Goal: Information Seeking & Learning: Find contact information

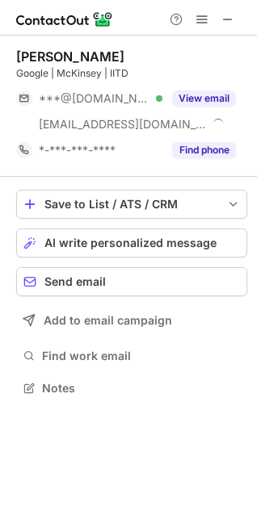
scroll to position [376, 257]
click at [234, 93] on button "View email" at bounding box center [204, 98] width 64 height 16
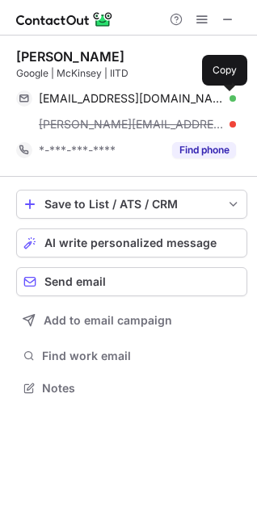
click at [234, 93] on button at bounding box center [228, 98] width 16 height 16
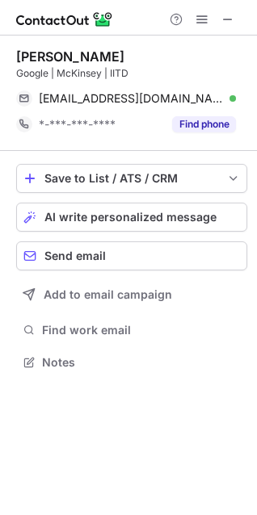
scroll to position [350, 257]
click at [124, 56] on div "Shivansh Aggarwal" at bounding box center [70, 56] width 108 height 16
drag, startPoint x: 140, startPoint y: 53, endPoint x: 16, endPoint y: 48, distance: 123.6
click at [16, 48] on div "Shivansh Aggarwal" at bounding box center [131, 56] width 231 height 16
copy div "Shivansh Aggarwal"
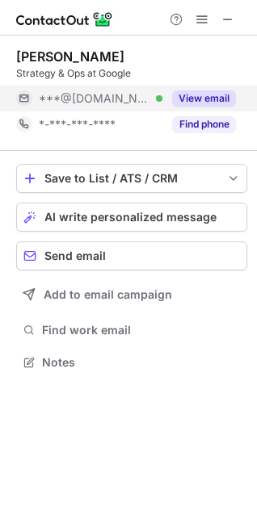
click at [226, 92] on button "View email" at bounding box center [204, 98] width 64 height 16
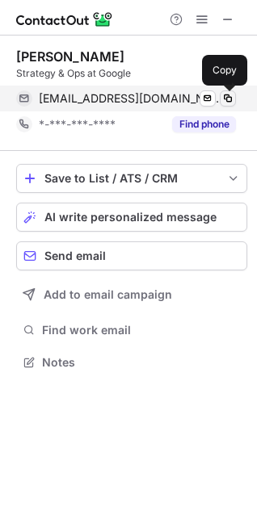
click at [232, 92] on span at bounding box center [227, 98] width 13 height 13
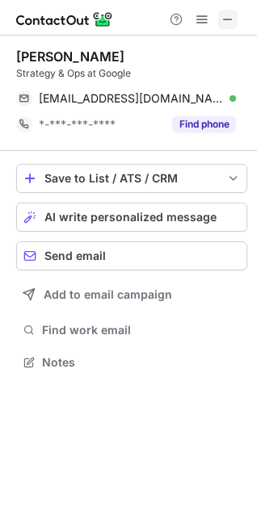
click at [224, 15] on span at bounding box center [227, 19] width 13 height 13
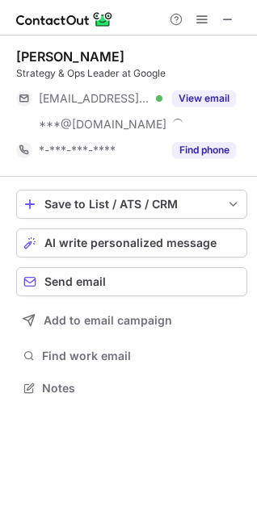
scroll to position [376, 257]
click at [227, 90] on button "View email" at bounding box center [204, 98] width 64 height 16
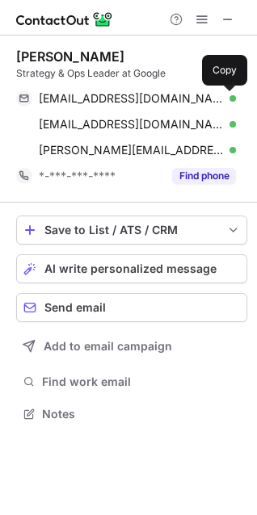
scroll to position [402, 257]
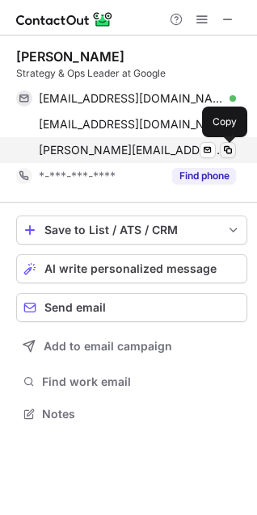
click at [228, 142] on button at bounding box center [228, 150] width 16 height 16
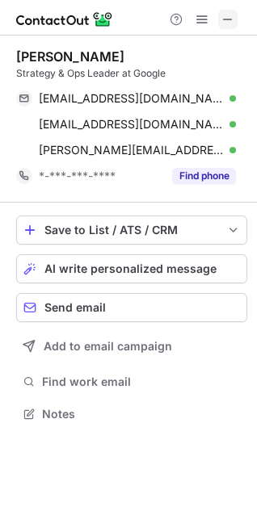
click at [231, 26] on span at bounding box center [227, 19] width 13 height 13
drag, startPoint x: 139, startPoint y: 59, endPoint x: 18, endPoint y: 63, distance: 121.1
click at [18, 62] on div "Shashank Kumar" at bounding box center [131, 56] width 231 height 16
copy div "Shashank Kumar"
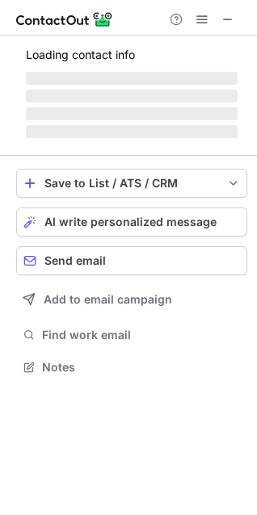
scroll to position [7, 7]
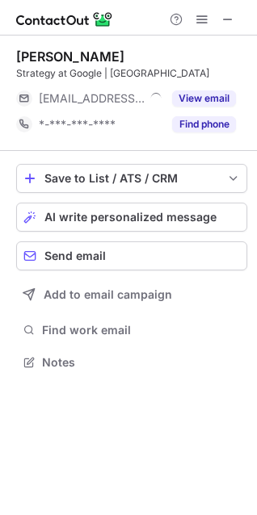
click at [197, 85] on div "Nisari Mohan Strategy at Google | IIT Madras ***@goo.gle View email *-***-***-*…" at bounding box center [131, 92] width 231 height 89
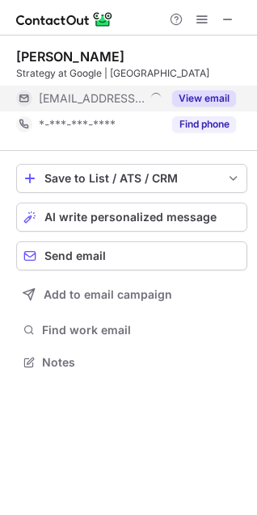
click at [208, 91] on button "View email" at bounding box center [204, 98] width 64 height 16
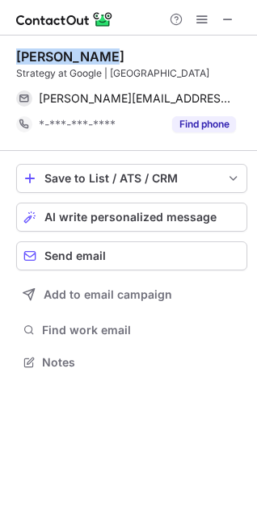
drag, startPoint x: 123, startPoint y: 48, endPoint x: 15, endPoint y: 58, distance: 108.7
click at [15, 58] on div "Nisari Mohan Strategy at Google | IIT Madras nisari.mohan@goo.gle Send email Co…" at bounding box center [128, 211] width 257 height 351
copy div "Nisari Mohan"
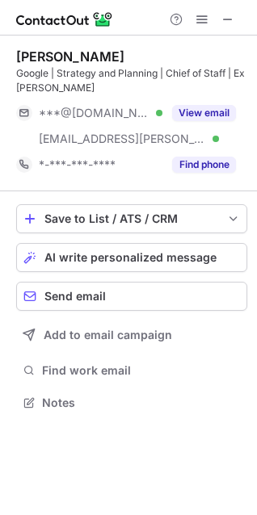
scroll to position [391, 257]
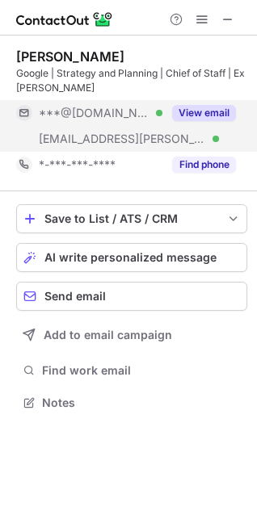
click at [219, 123] on div "View email" at bounding box center [198, 113] width 73 height 26
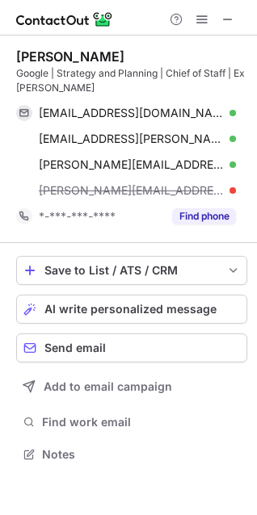
scroll to position [442, 257]
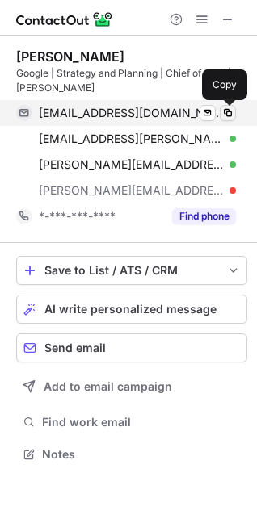
click at [230, 119] on span at bounding box center [227, 113] width 13 height 13
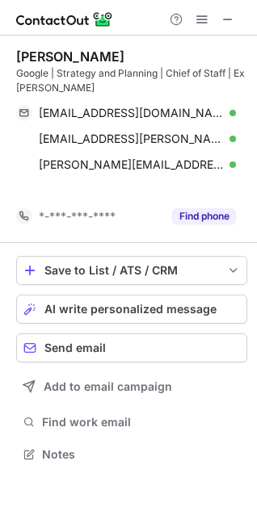
scroll to position [417, 257]
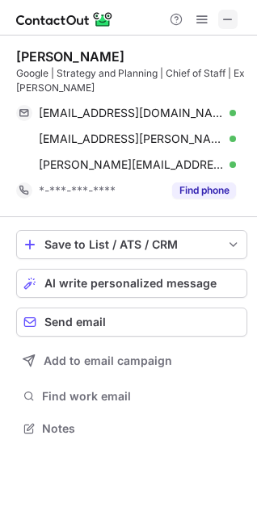
click at [221, 19] on span at bounding box center [227, 19] width 13 height 13
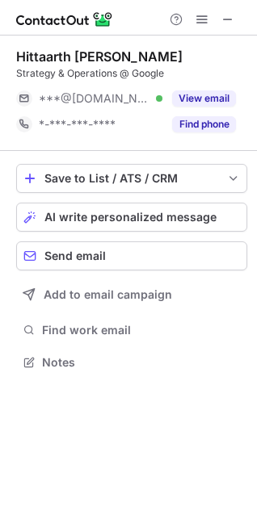
scroll to position [7, 7]
click at [240, 108] on div "***@gmail.com Verified View email" at bounding box center [131, 99] width 231 height 26
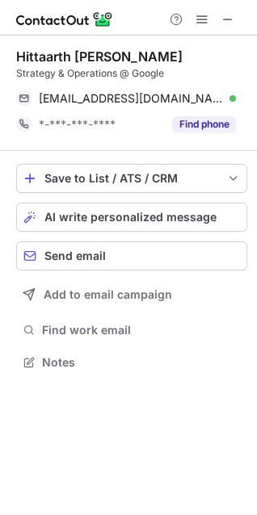
click at [240, 108] on div "hittaarthbhasin@gmail.com Verified Send email Copy" at bounding box center [131, 99] width 231 height 26
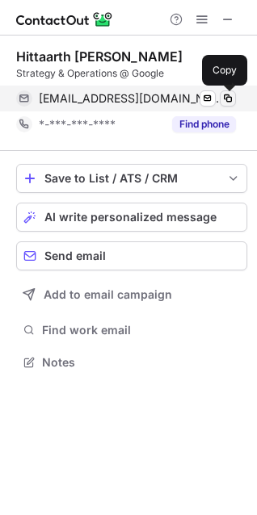
click at [234, 96] on button at bounding box center [228, 98] width 16 height 16
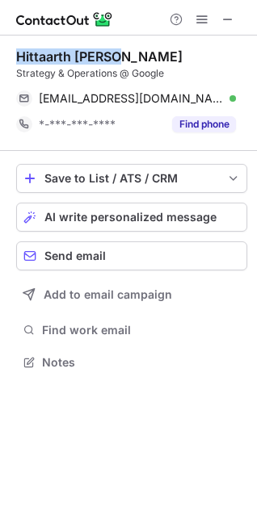
drag, startPoint x: 119, startPoint y: 58, endPoint x: 2, endPoint y: 54, distance: 117.1
click at [2, 54] on div "Hittaarth Bhasin Strategy & Operations @ Google hittaarthbhasin@gmail.com Verif…" at bounding box center [128, 211] width 257 height 351
copy div "Hittaarth Bhasin"
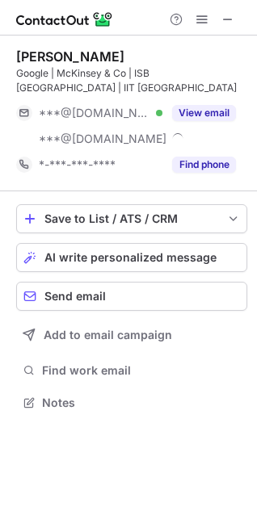
scroll to position [391, 257]
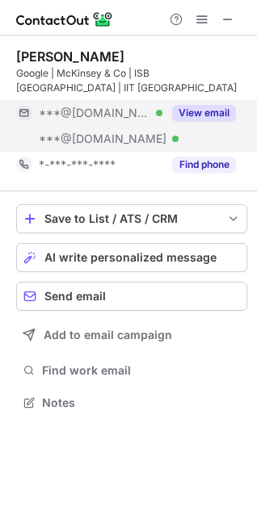
click at [205, 115] on button "View email" at bounding box center [204, 113] width 64 height 16
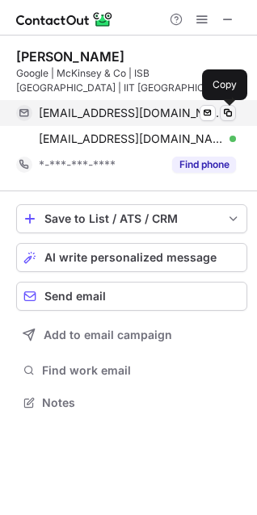
click at [230, 111] on span at bounding box center [227, 113] width 13 height 13
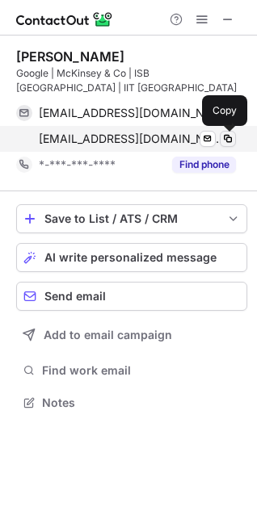
click at [228, 140] on span at bounding box center [227, 138] width 13 height 13
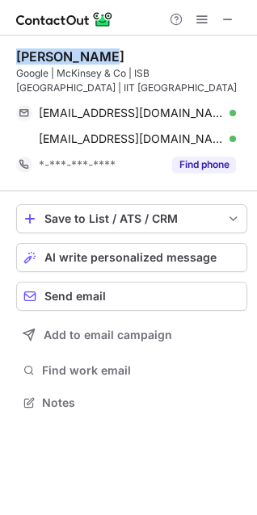
drag, startPoint x: 104, startPoint y: 57, endPoint x: 14, endPoint y: 61, distance: 90.5
click at [14, 61] on div "Kanika Handa Google | McKinsey & Co | ISB Hyderabad | IIT Delhi kanikahanda24@g…" at bounding box center [128, 231] width 257 height 391
copy div "Kanika Handa"
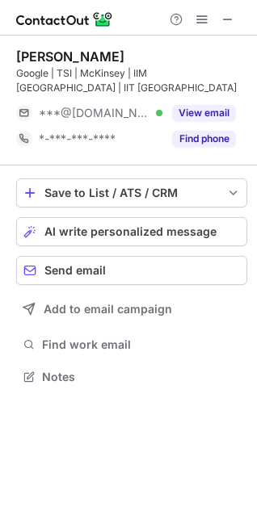
scroll to position [365, 257]
click at [231, 6] on div "Help & Support" at bounding box center [128, 18] width 257 height 36
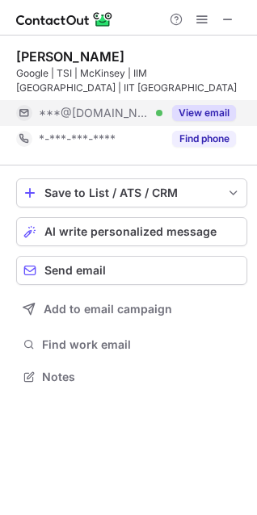
click at [195, 119] on button "View email" at bounding box center [204, 113] width 64 height 16
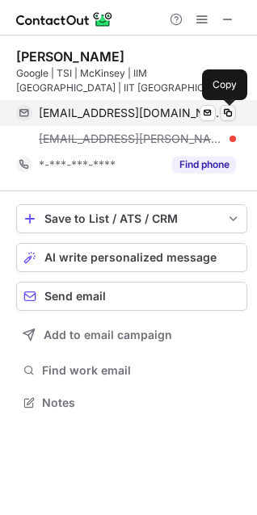
click at [225, 111] on span at bounding box center [227, 113] width 13 height 13
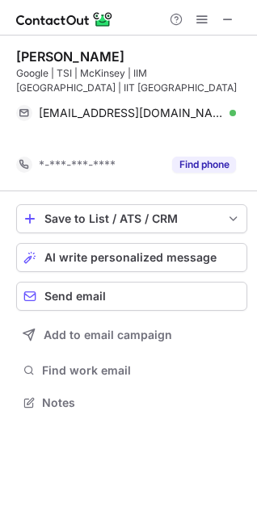
scroll to position [365, 257]
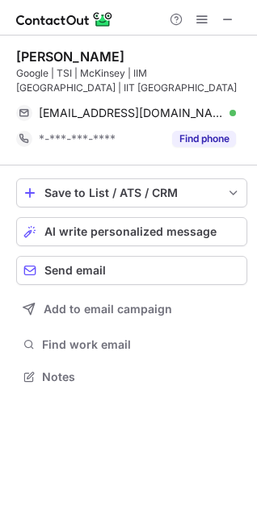
drag, startPoint x: 143, startPoint y: 47, endPoint x: 17, endPoint y: 40, distance: 126.1
click at [17, 40] on div "Naveen Prashanth Google | TSI | McKinsey | IIM Bangalore | IIT Madras navprasii…" at bounding box center [131, 101] width 231 height 130
copy div "Naveen Prashanth"
click at [220, 12] on button at bounding box center [227, 19] width 19 height 19
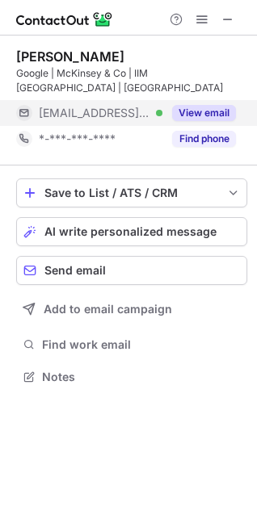
click at [233, 121] on div "View email" at bounding box center [198, 113] width 73 height 26
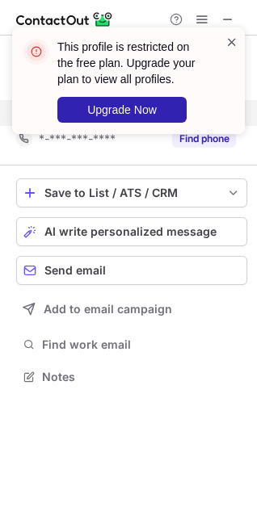
click at [229, 44] on span at bounding box center [231, 42] width 13 height 16
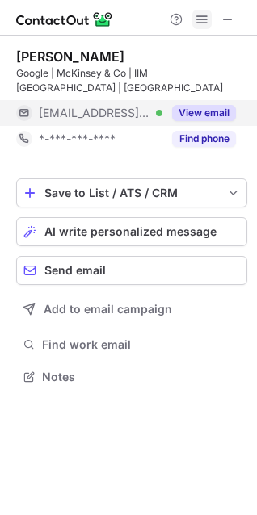
click at [202, 22] on span at bounding box center [201, 19] width 13 height 13
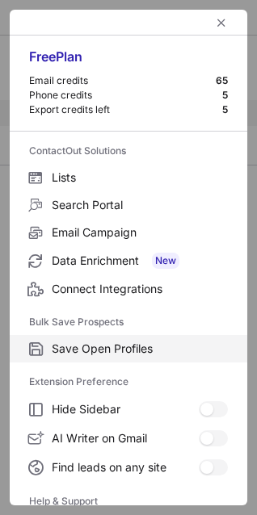
scroll to position [157, 0]
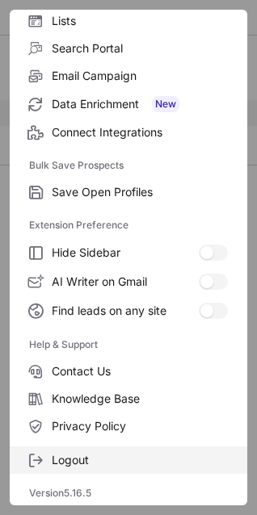
click at [48, 451] on label "Logout" at bounding box center [128, 459] width 237 height 27
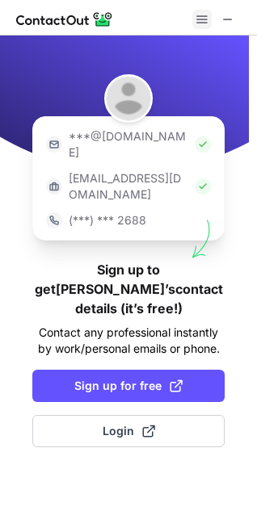
click at [200, 26] on span at bounding box center [201, 19] width 13 height 13
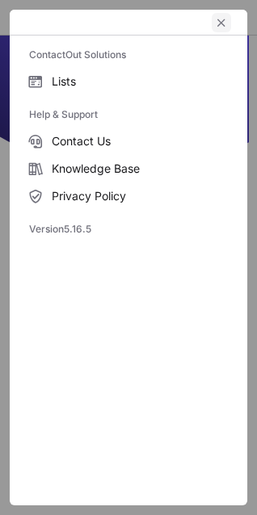
click at [216, 26] on span "left-button" at bounding box center [221, 22] width 13 height 13
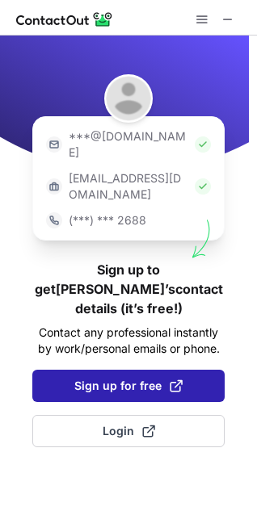
click at [170, 379] on span at bounding box center [176, 385] width 13 height 13
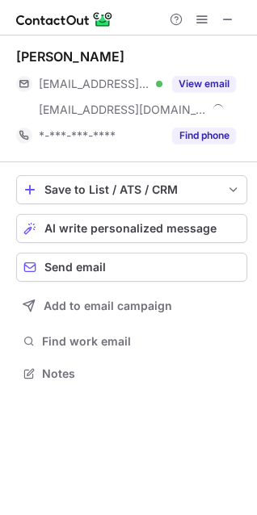
scroll to position [362, 257]
click at [203, 21] on span at bounding box center [201, 19] width 13 height 13
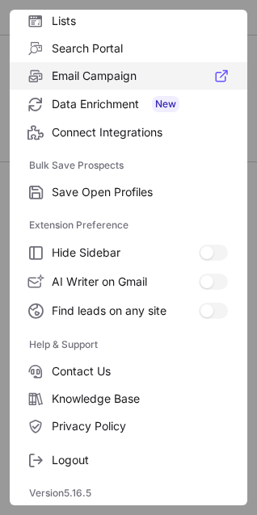
scroll to position [336, 257]
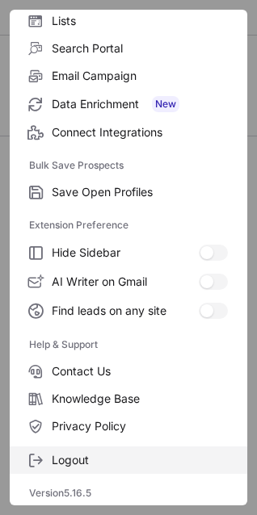
click at [86, 450] on label "Logout" at bounding box center [128, 459] width 237 height 27
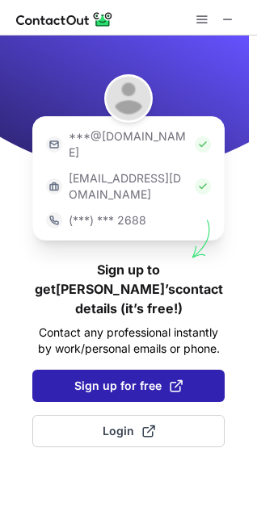
click at [195, 370] on button "Sign up for free" at bounding box center [128, 386] width 192 height 32
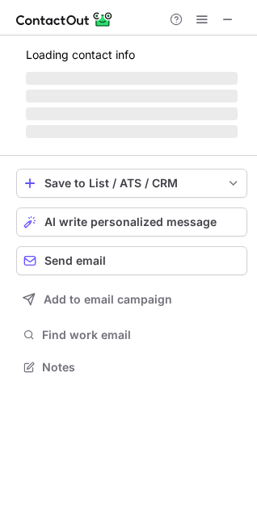
scroll to position [362, 257]
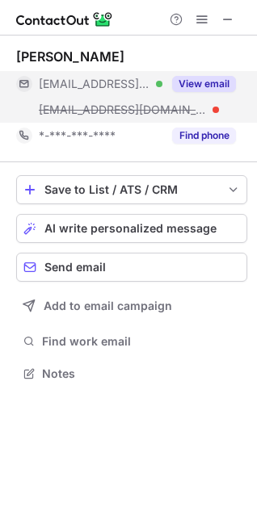
click at [203, 77] on button "View email" at bounding box center [204, 84] width 64 height 16
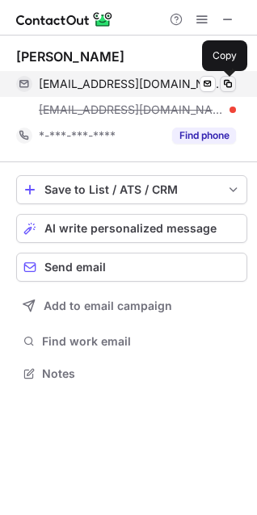
click at [228, 85] on span at bounding box center [227, 83] width 13 height 13
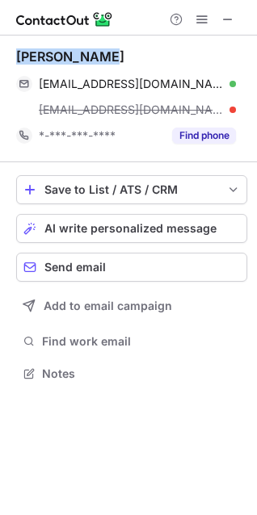
drag, startPoint x: 117, startPoint y: 49, endPoint x: 5, endPoint y: 56, distance: 112.4
click at [5, 56] on div "Swati Thakur swati_16392@rediffmail.com Verified Send email Copy swati.thakur@g…" at bounding box center [128, 217] width 257 height 362
copy div "Swati Thakur"
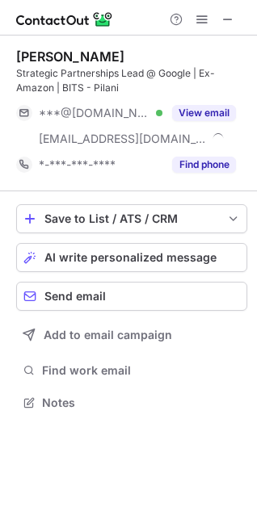
scroll to position [391, 257]
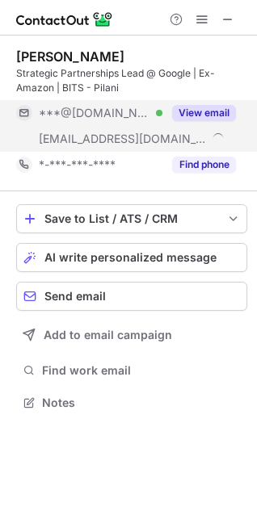
click at [200, 121] on div "View email" at bounding box center [198, 113] width 73 height 26
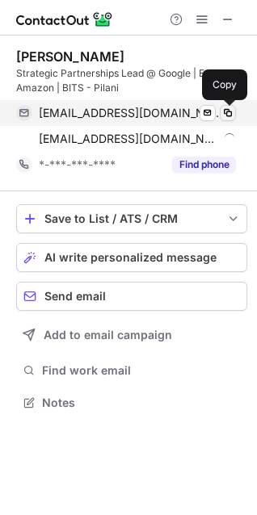
click at [232, 115] on span at bounding box center [227, 113] width 13 height 13
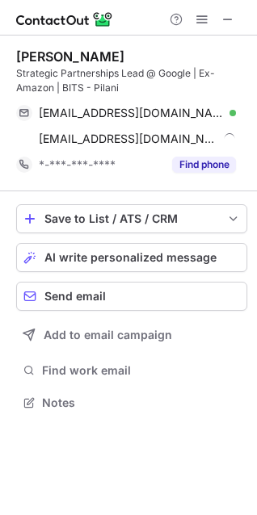
click at [83, 45] on div "Prina Singh Strategic Partnerships Lead @ Google | Ex-Amazon | BITS - Pilani pr…" at bounding box center [131, 114] width 231 height 156
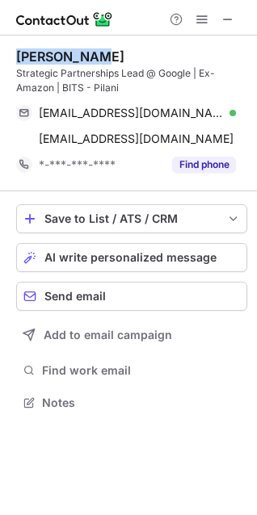
drag, startPoint x: 87, startPoint y: 51, endPoint x: 6, endPoint y: 44, distance: 81.0
click at [6, 44] on div "Prina Singh Strategic Partnerships Lead @ Google | Ex-Amazon | BITS - Pilani pr…" at bounding box center [128, 231] width 257 height 391
copy div "Prina Singh"
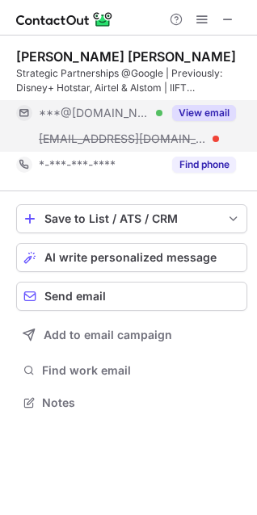
click at [215, 103] on div "View email" at bounding box center [198, 113] width 73 height 26
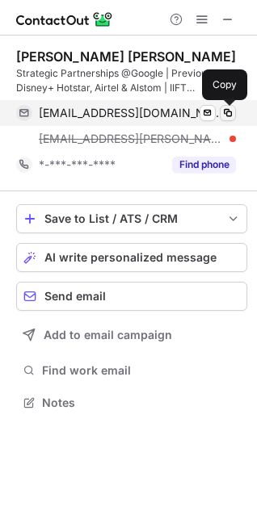
click at [231, 107] on span at bounding box center [227, 113] width 13 height 13
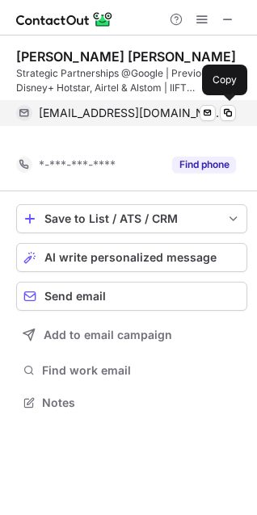
scroll to position [365, 257]
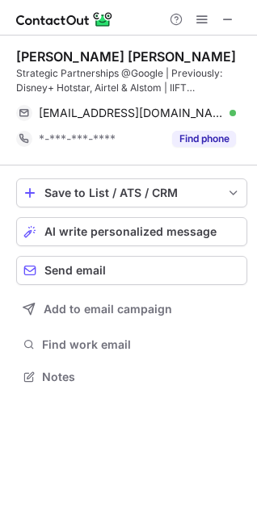
click at [169, 39] on div "Lakshmi Priya Ramani Strategic Partnerships @Google | Previously: Disney+ Hotst…" at bounding box center [131, 101] width 231 height 130
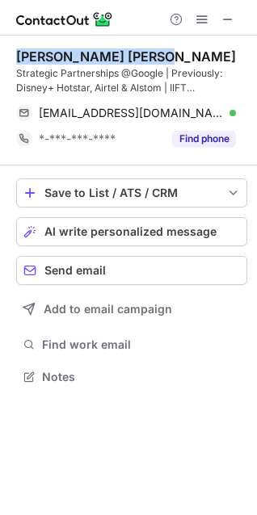
drag, startPoint x: 153, startPoint y: 53, endPoint x: 19, endPoint y: 59, distance: 133.3
click at [19, 59] on div "Lakshmi Priya Ramani" at bounding box center [131, 56] width 231 height 16
copy div "Lakshmi Priya Ramani"
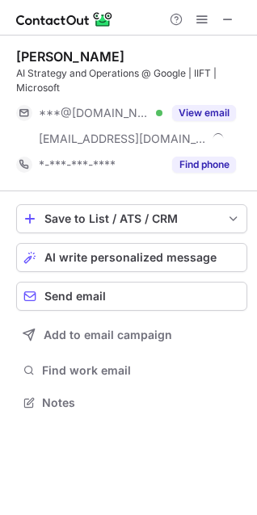
scroll to position [391, 257]
click at [203, 105] on button "View email" at bounding box center [204, 113] width 64 height 16
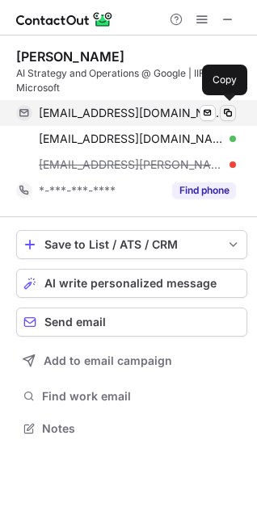
scroll to position [417, 257]
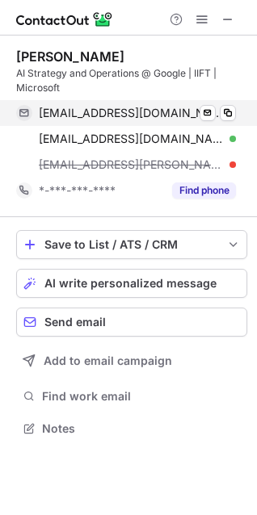
click at [236, 110] on div "shreyachhabra@gmail.com Verified Send email Copy" at bounding box center [126, 113] width 220 height 26
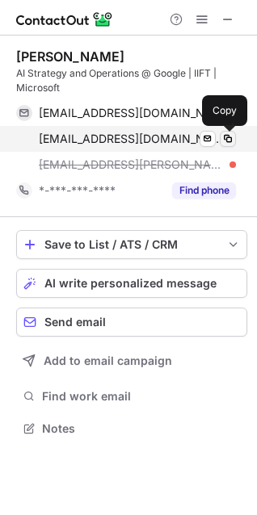
click at [221, 144] on span at bounding box center [227, 138] width 13 height 13
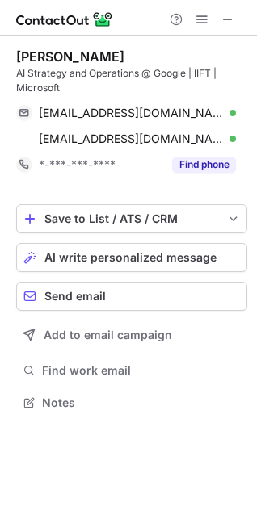
scroll to position [391, 257]
drag, startPoint x: 126, startPoint y: 47, endPoint x: 9, endPoint y: 47, distance: 117.0
click at [9, 47] on div "Shreya Chhabra AI Strategy and Operations @ Google | IIFT | Microsoft shreyachh…" at bounding box center [128, 231] width 257 height 391
copy div "Shreya Chhabra"
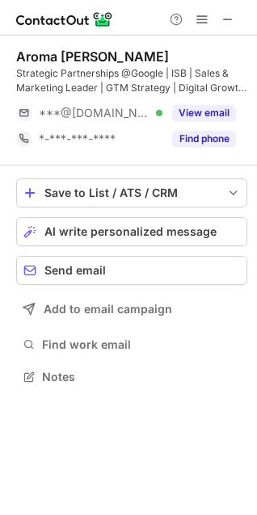
scroll to position [365, 257]
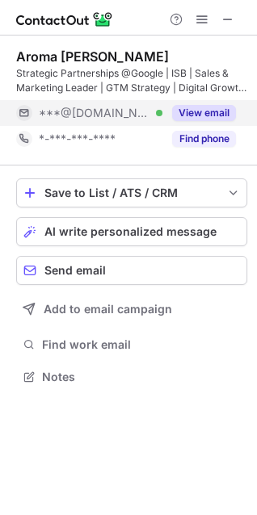
click at [186, 111] on button "View email" at bounding box center [204, 113] width 64 height 16
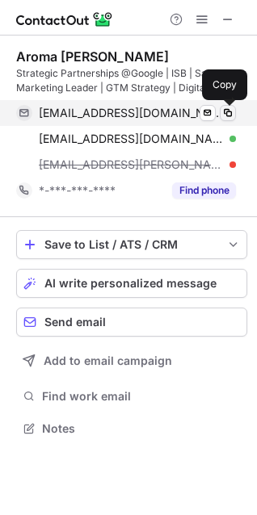
click at [224, 108] on span at bounding box center [227, 113] width 13 height 13
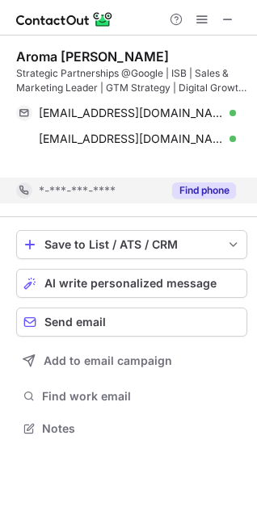
scroll to position [391, 257]
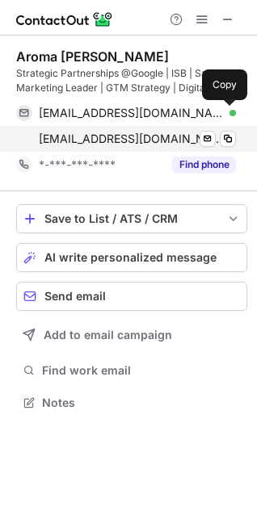
click at [236, 134] on div "aromakasat@gmail.com Verified Send email Copy" at bounding box center [126, 139] width 220 height 26
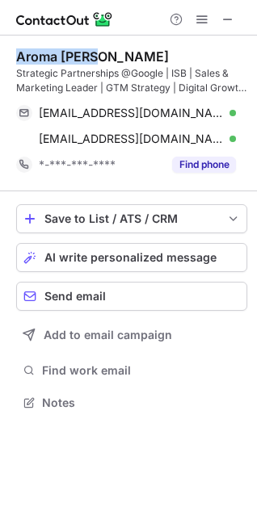
drag, startPoint x: 110, startPoint y: 55, endPoint x: 19, endPoint y: 49, distance: 90.6
click at [19, 49] on div "Aroma Kasat" at bounding box center [131, 56] width 231 height 16
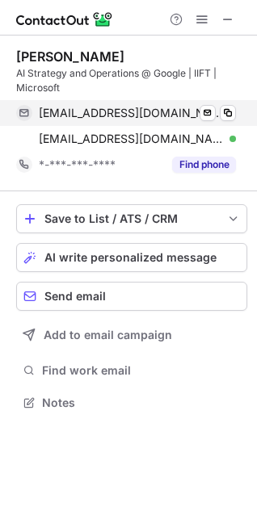
scroll to position [8, 7]
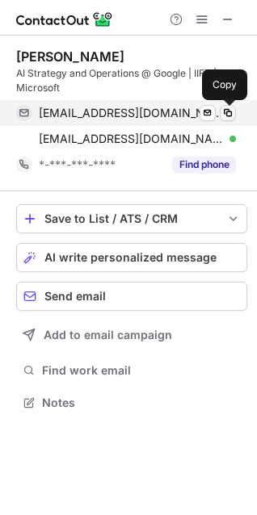
click at [222, 108] on span at bounding box center [227, 113] width 13 height 13
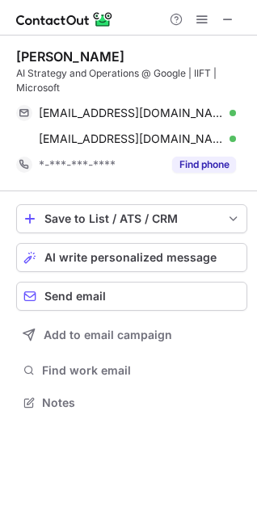
scroll to position [391, 257]
click at [225, 21] on span at bounding box center [227, 19] width 13 height 13
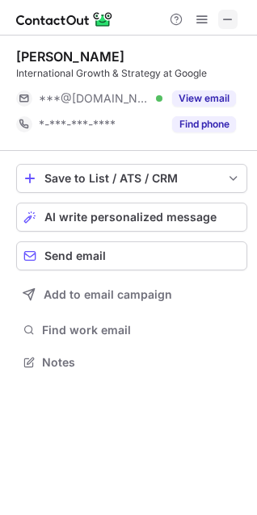
scroll to position [7, 7]
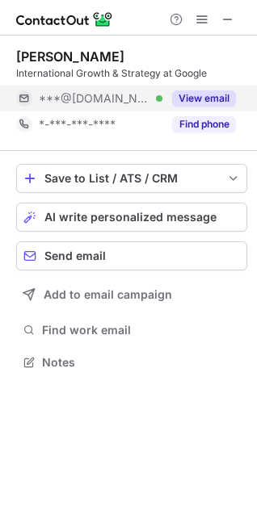
click at [229, 92] on button "View email" at bounding box center [204, 98] width 64 height 16
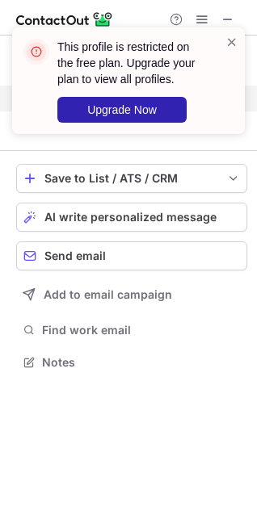
click at [231, 44] on span at bounding box center [231, 42] width 13 height 16
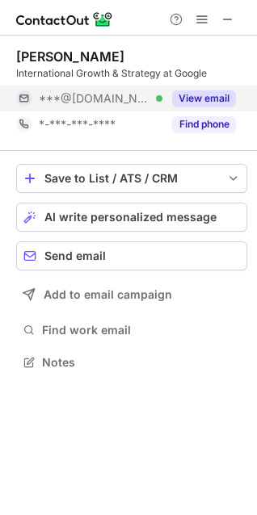
click at [207, 15] on span at bounding box center [201, 19] width 13 height 13
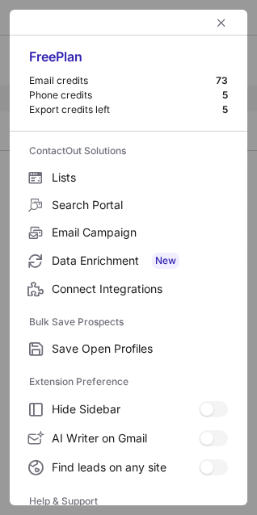
scroll to position [157, 0]
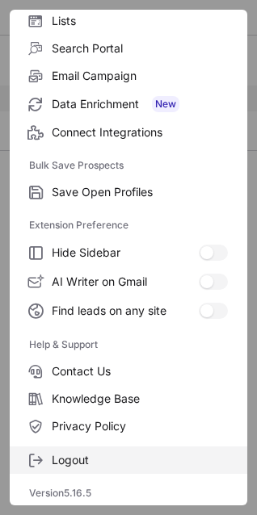
click at [47, 470] on label "Logout" at bounding box center [128, 459] width 237 height 27
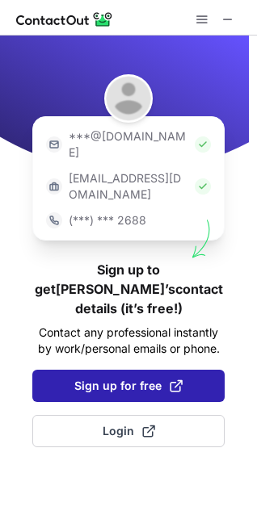
click at [148, 378] on span "Sign up for free" at bounding box center [128, 386] width 108 height 16
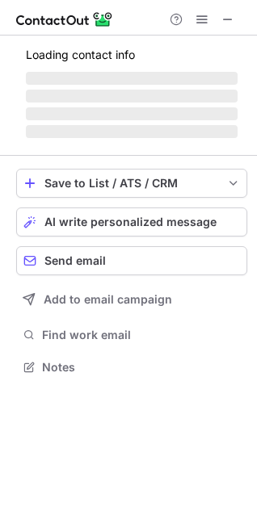
scroll to position [362, 257]
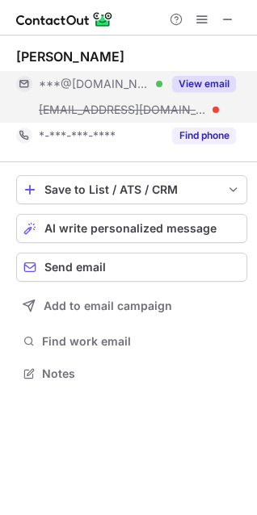
click at [217, 78] on button "View email" at bounding box center [204, 84] width 64 height 16
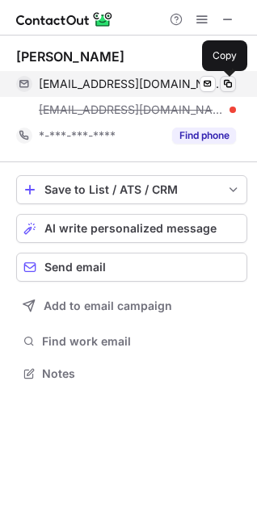
click at [228, 82] on span at bounding box center [227, 83] width 13 height 13
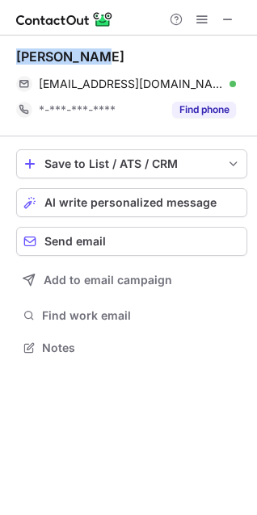
scroll to position [336, 257]
drag, startPoint x: 109, startPoint y: 57, endPoint x: 8, endPoint y: 54, distance: 100.9
click at [8, 54] on div "Naman Malik maliknaman@gmail.com Verified Send email Copy *-***-***-**** Find p…" at bounding box center [128, 204] width 257 height 337
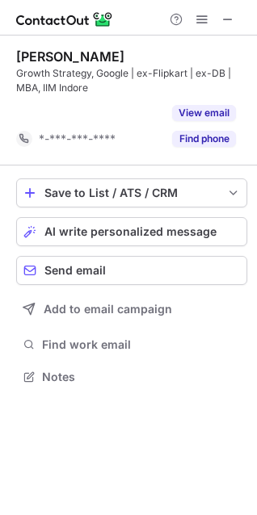
scroll to position [339, 257]
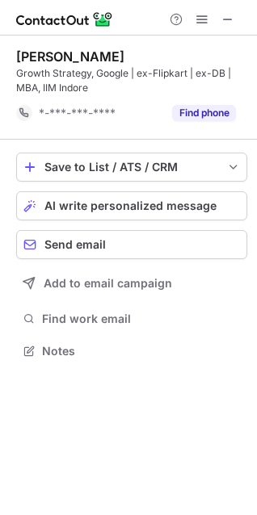
drag, startPoint x: 149, startPoint y: 54, endPoint x: 16, endPoint y: 50, distance: 132.4
click at [16, 50] on div "Mridul Jhunjhunwala" at bounding box center [131, 56] width 231 height 16
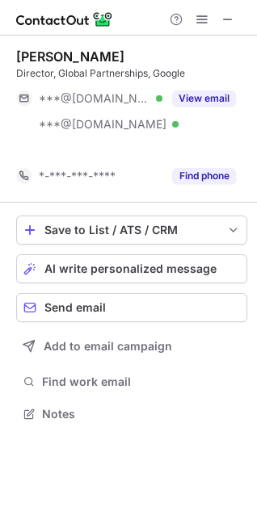
scroll to position [376, 257]
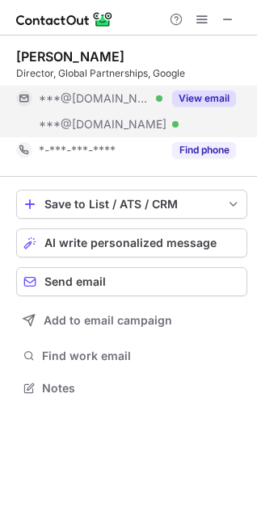
click at [194, 95] on button "View email" at bounding box center [204, 98] width 64 height 16
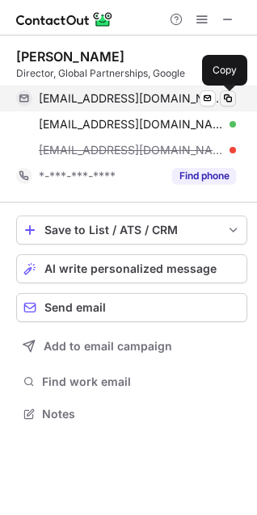
scroll to position [402, 257]
click at [234, 95] on button at bounding box center [228, 98] width 16 height 16
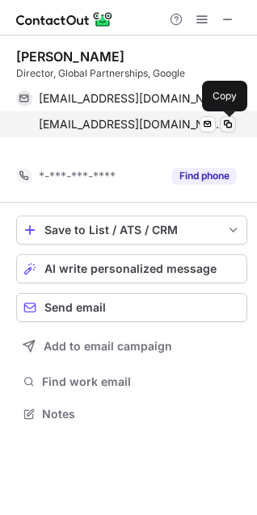
click at [233, 127] on span at bounding box center [227, 124] width 13 height 13
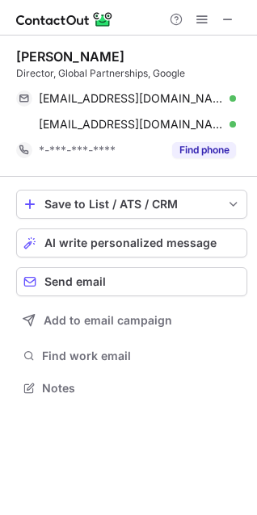
click at [149, 81] on div "Killol Buch Director, Global Partnerships, Google killolbuch@gmail.com Verified…" at bounding box center [131, 105] width 231 height 115
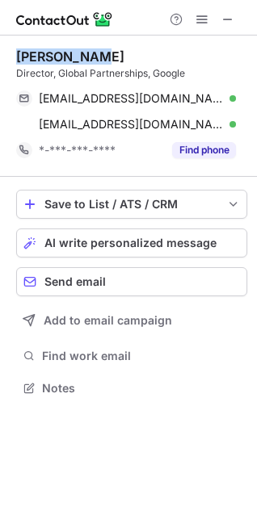
drag, startPoint x: 93, startPoint y: 53, endPoint x: 12, endPoint y: 48, distance: 80.9
click at [13, 48] on div "Killol Buch Director, Global Partnerships, Google killolbuch@gmail.com Verified…" at bounding box center [128, 224] width 257 height 377
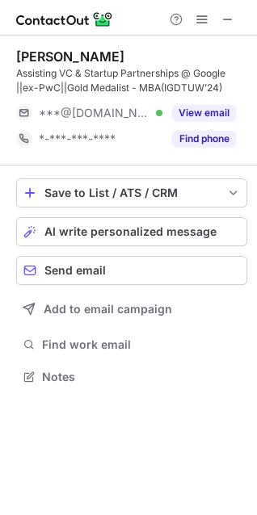
scroll to position [365, 257]
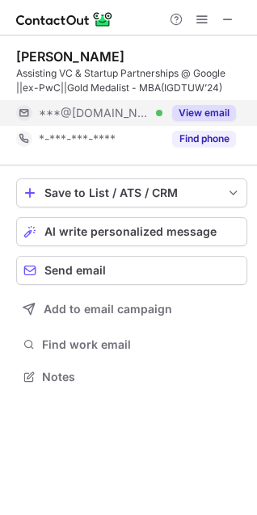
click at [212, 115] on button "View email" at bounding box center [204, 113] width 64 height 16
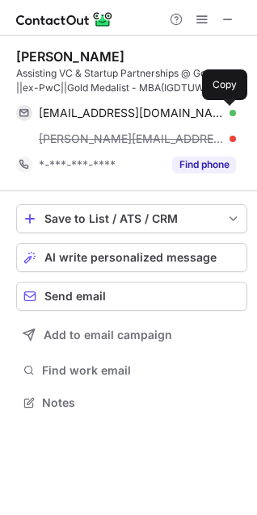
click at [224, 115] on span at bounding box center [227, 113] width 13 height 13
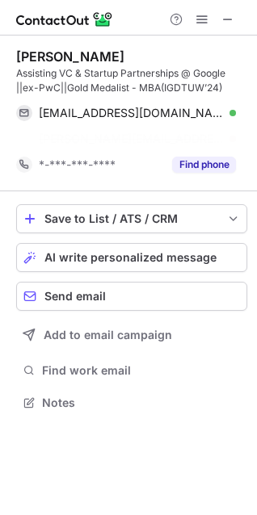
scroll to position [365, 257]
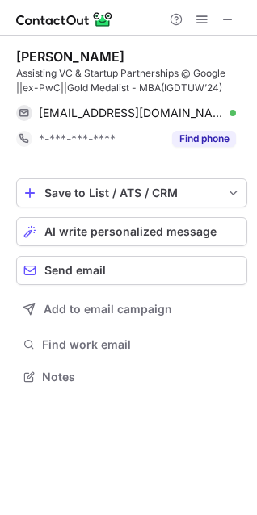
drag, startPoint x: 138, startPoint y: 57, endPoint x: 7, endPoint y: 52, distance: 130.8
click at [7, 52] on div "Tanya Maheshwari Assisting VC & Startup Partnerships @ Google ||ex-PwC||Gold Me…" at bounding box center [128, 219] width 257 height 366
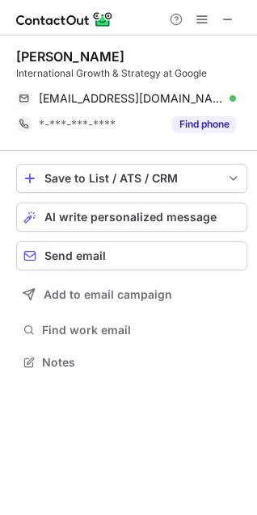
scroll to position [350, 257]
click at [224, 19] on span at bounding box center [227, 19] width 13 height 13
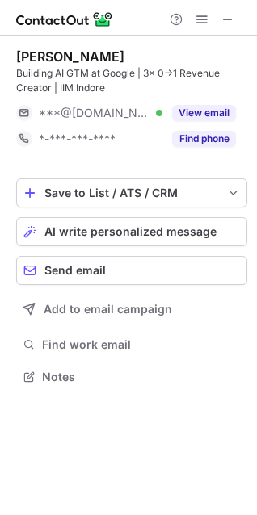
scroll to position [365, 257]
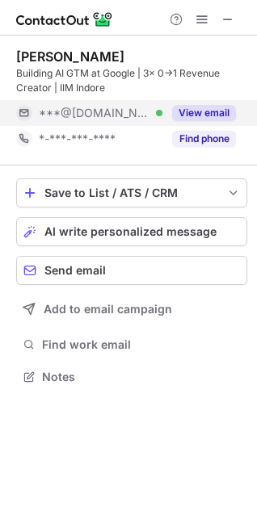
click at [217, 109] on button "View email" at bounding box center [204, 113] width 64 height 16
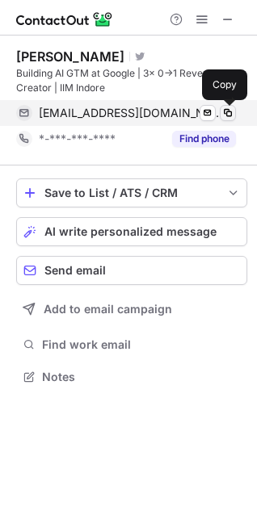
click at [230, 111] on span at bounding box center [227, 113] width 13 height 13
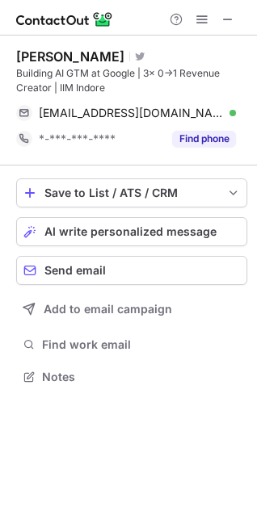
drag, startPoint x: 180, startPoint y: 50, endPoint x: 23, endPoint y: 55, distance: 156.7
click at [23, 55] on div "Soumyadeep Chakraborty Visit Twitter profile" at bounding box center [131, 56] width 231 height 16
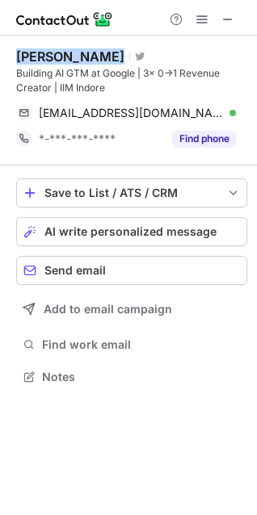
drag, startPoint x: 14, startPoint y: 56, endPoint x: 186, endPoint y: 52, distance: 172.0
click at [186, 52] on div "Soumyadeep Chakraborty Visit Twitter profile Building AI GTM at Google | 3x 0→1…" at bounding box center [128, 219] width 257 height 366
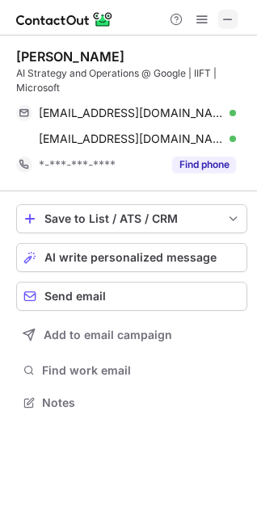
scroll to position [391, 257]
click at [226, 15] on span at bounding box center [227, 19] width 13 height 13
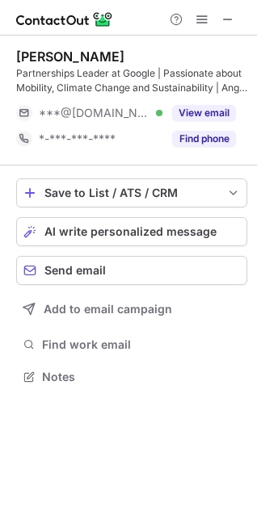
scroll to position [365, 257]
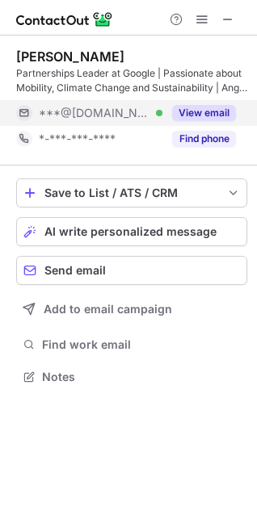
click at [216, 110] on button "View email" at bounding box center [204, 113] width 64 height 16
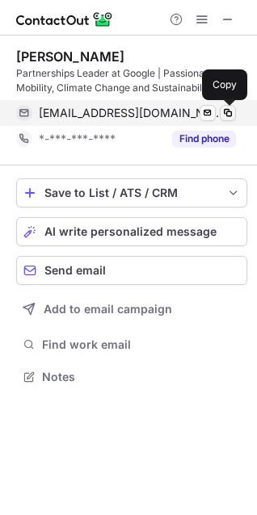
click at [222, 113] on span at bounding box center [227, 113] width 13 height 13
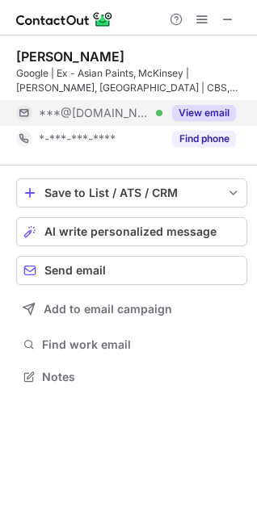
click at [193, 107] on button "View email" at bounding box center [204, 113] width 64 height 16
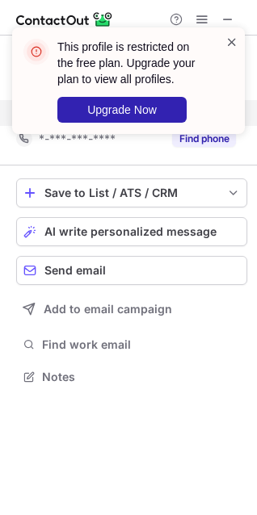
click at [236, 45] on span at bounding box center [231, 42] width 13 height 16
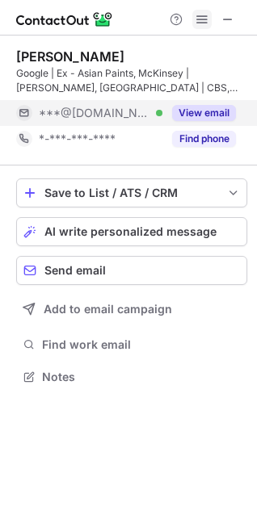
click at [201, 20] on span at bounding box center [201, 19] width 13 height 13
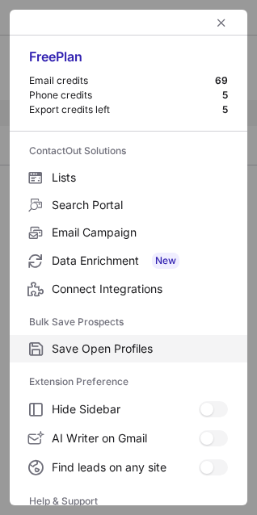
scroll to position [157, 0]
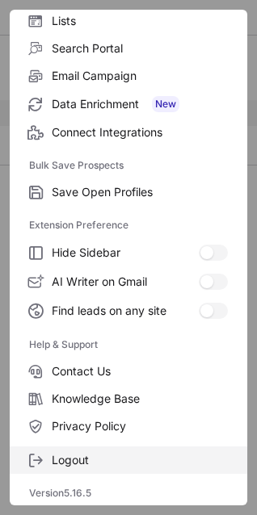
click at [85, 470] on label "Logout" at bounding box center [128, 459] width 237 height 27
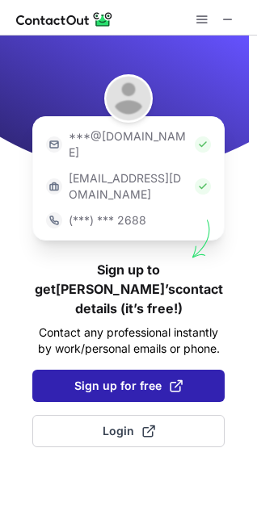
click at [124, 378] on span "Sign up for free" at bounding box center [128, 386] width 108 height 16
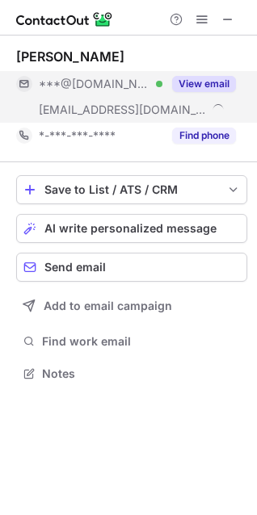
scroll to position [362, 257]
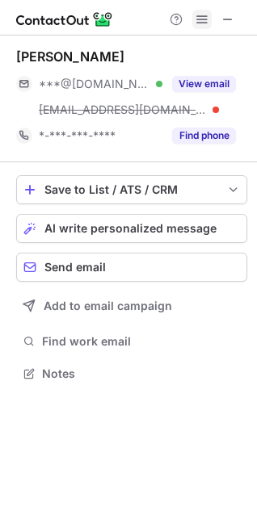
click at [204, 25] on span at bounding box center [201, 19] width 13 height 13
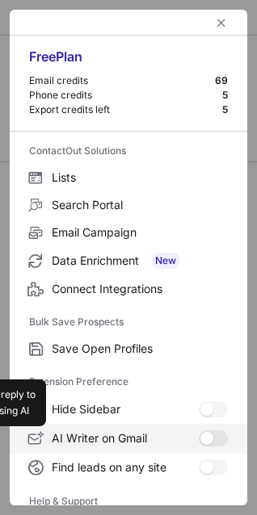
scroll to position [157, 0]
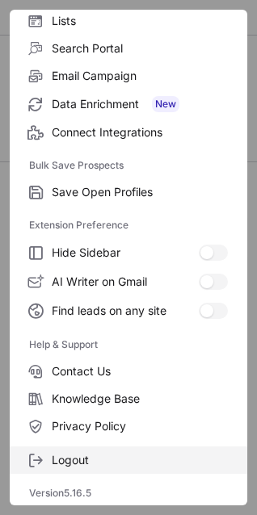
click at [52, 456] on span "Logout" at bounding box center [140, 460] width 176 height 15
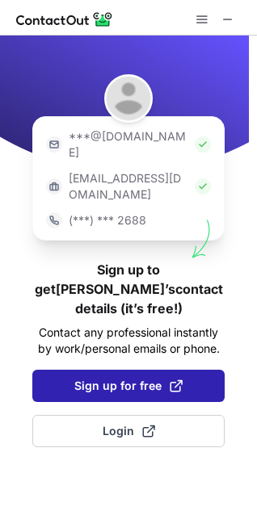
click at [163, 378] on span "Sign up for free" at bounding box center [128, 386] width 108 height 16
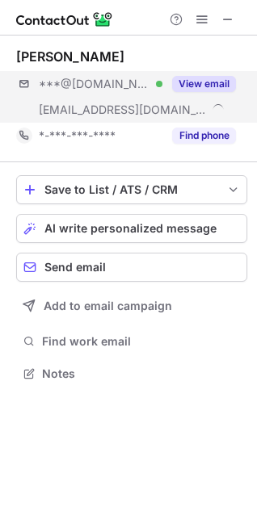
scroll to position [362, 257]
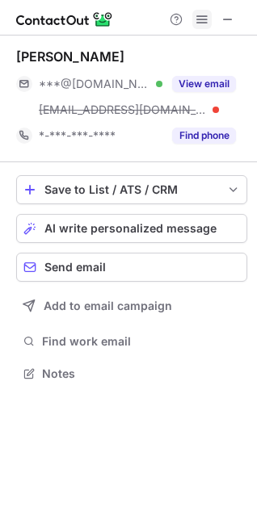
click at [203, 24] on span at bounding box center [201, 19] width 13 height 13
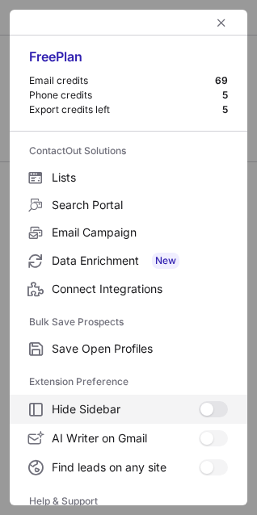
scroll to position [157, 0]
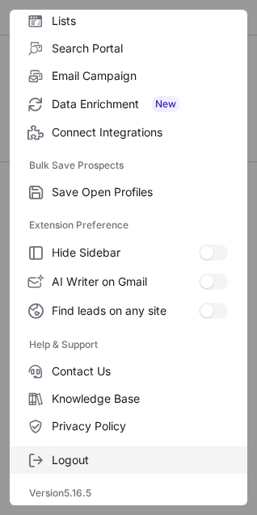
click at [116, 467] on span "Logout" at bounding box center [140, 460] width 176 height 15
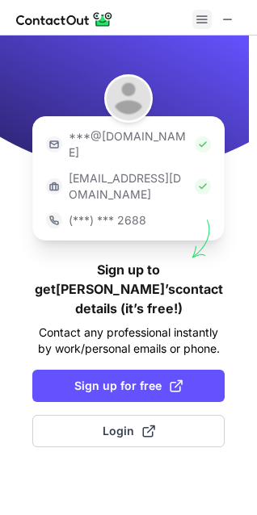
click at [196, 18] on span at bounding box center [201, 19] width 13 height 13
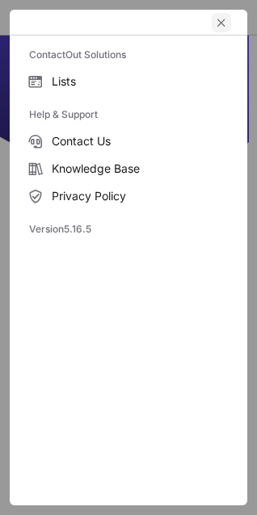
click at [225, 23] on span "left-button" at bounding box center [221, 22] width 13 height 13
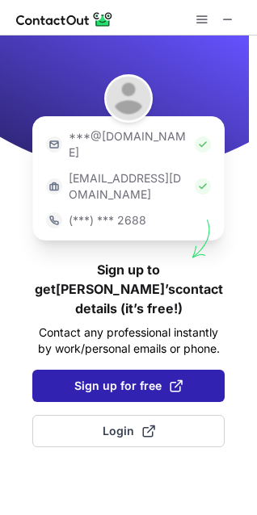
click at [128, 378] on span "Sign up for free" at bounding box center [128, 386] width 108 height 16
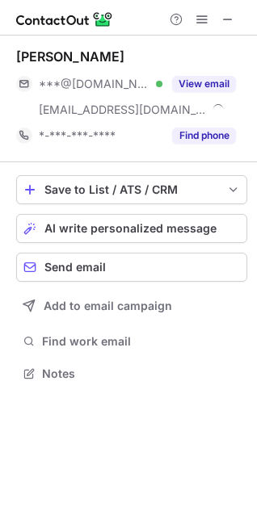
scroll to position [362, 257]
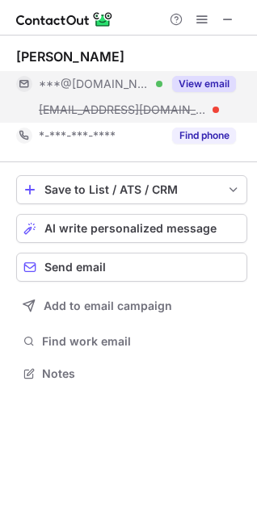
click at [199, 88] on button "View email" at bounding box center [204, 84] width 64 height 16
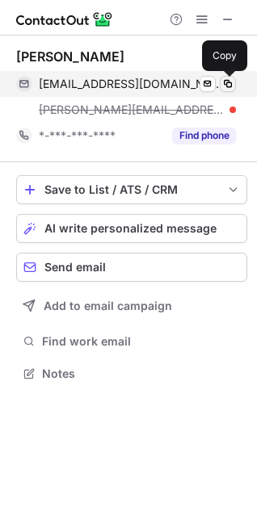
click at [224, 86] on span at bounding box center [227, 83] width 13 height 13
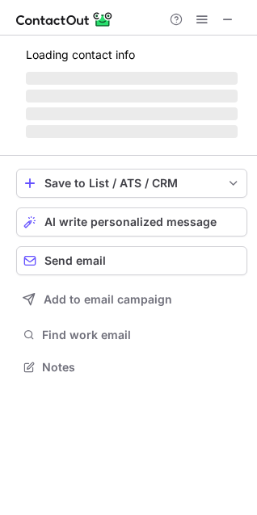
scroll to position [376, 257]
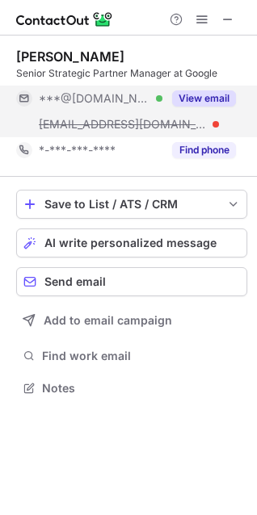
click at [173, 92] on button "View email" at bounding box center [204, 98] width 64 height 16
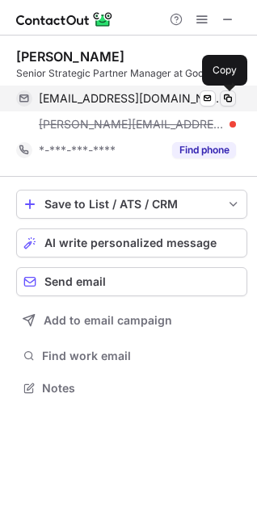
click at [232, 95] on span at bounding box center [227, 98] width 13 height 13
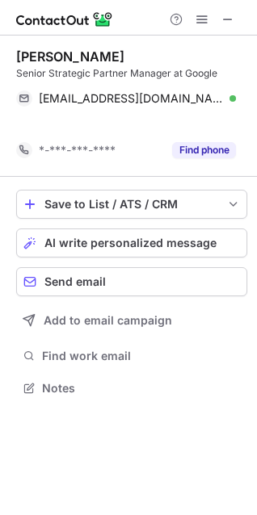
scroll to position [350, 257]
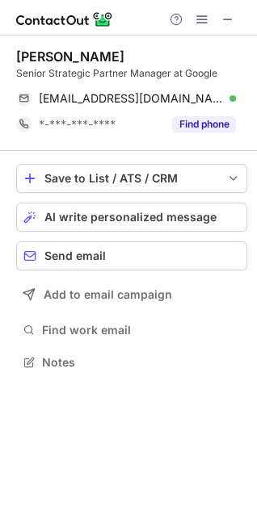
drag, startPoint x: 133, startPoint y: 52, endPoint x: 19, endPoint y: 52, distance: 114.6
click at [19, 52] on div "Vaibhav Chachra" at bounding box center [131, 56] width 231 height 16
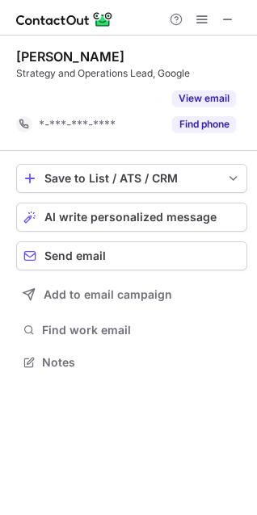
scroll to position [324, 257]
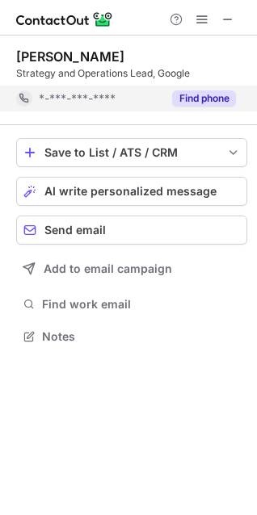
click at [219, 98] on button "Find phone" at bounding box center [204, 98] width 64 height 16
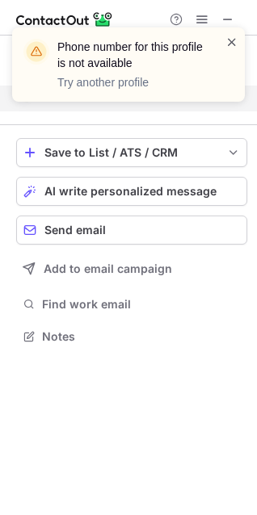
click at [231, 35] on span at bounding box center [231, 42] width 13 height 16
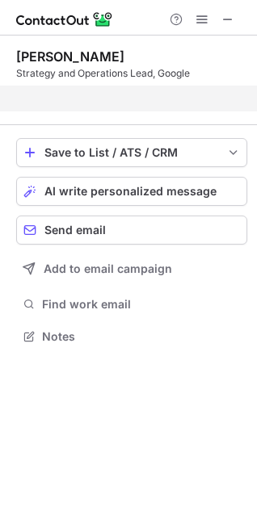
scroll to position [299, 257]
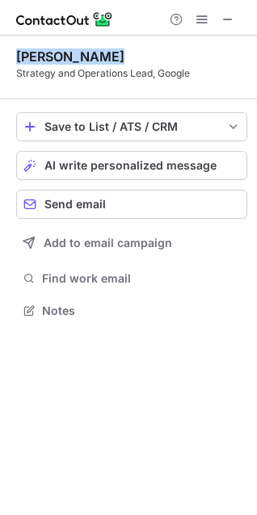
drag, startPoint x: 115, startPoint y: 57, endPoint x: 6, endPoint y: 62, distance: 109.1
click at [6, 62] on div "Divya Agarwal Strategy and Operations Lead, Google Save to List / ATS / CRM Lis…" at bounding box center [128, 185] width 257 height 299
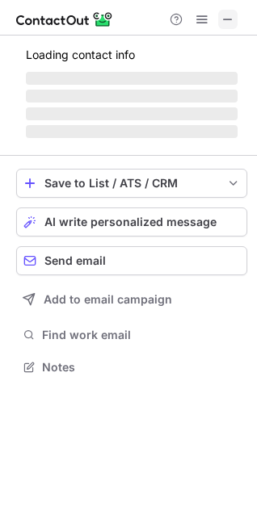
click at [222, 18] on span at bounding box center [227, 19] width 13 height 13
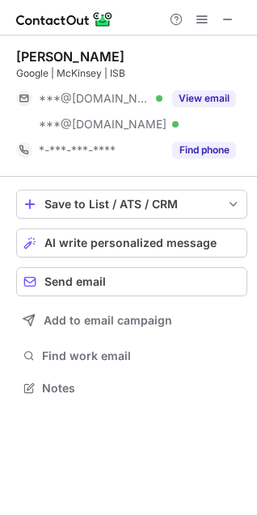
scroll to position [376, 257]
click at [220, 90] on button "View email" at bounding box center [204, 98] width 64 height 16
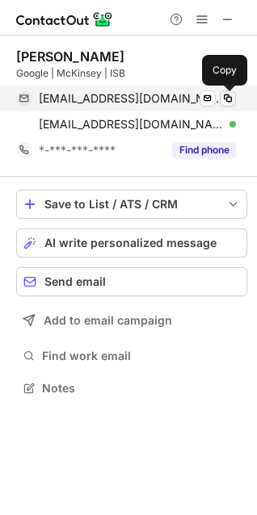
click at [228, 90] on button at bounding box center [228, 98] width 16 height 16
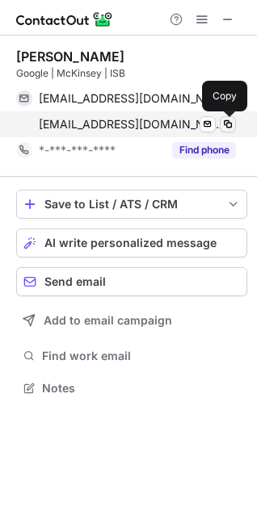
click at [221, 127] on span at bounding box center [227, 124] width 13 height 13
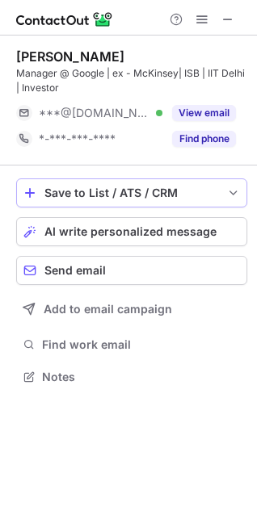
scroll to position [365, 257]
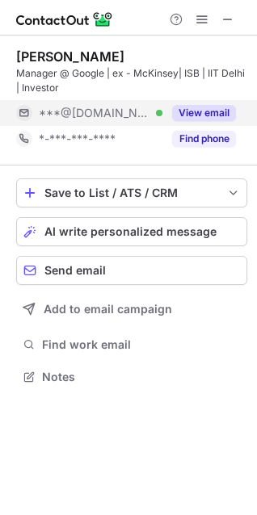
click at [190, 115] on button "View email" at bounding box center [204, 113] width 64 height 16
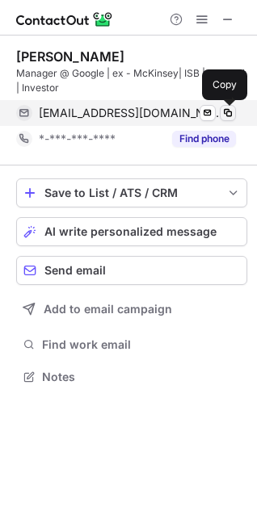
click at [226, 112] on span at bounding box center [227, 113] width 13 height 13
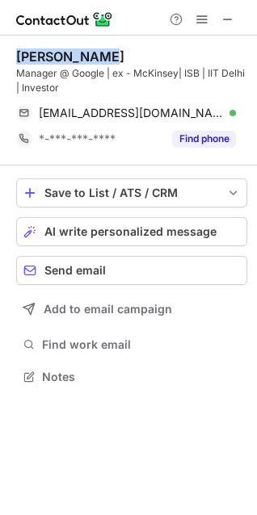
drag, startPoint x: 125, startPoint y: 63, endPoint x: 17, endPoint y: 48, distance: 109.2
click at [17, 48] on div "Ashish Gupta" at bounding box center [131, 56] width 231 height 16
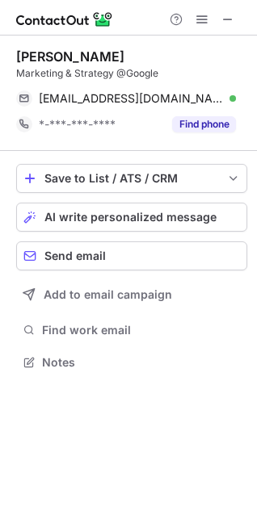
scroll to position [350, 257]
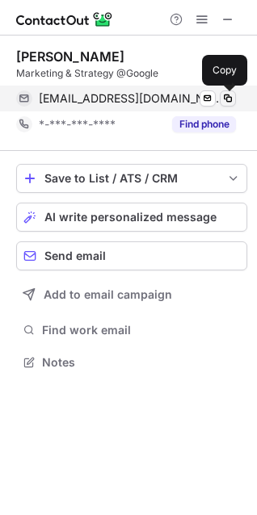
click at [226, 97] on span at bounding box center [227, 98] width 13 height 13
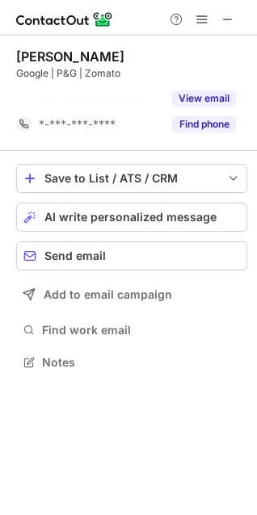
scroll to position [324, 257]
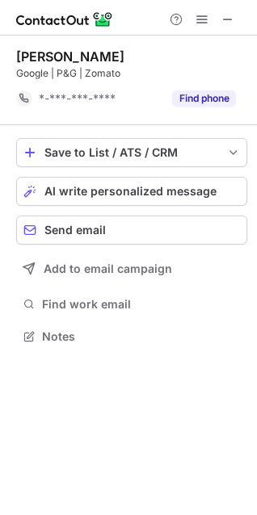
drag, startPoint x: 133, startPoint y: 50, endPoint x: 18, endPoint y: 44, distance: 115.6
click at [18, 44] on div "Rashi Maheshwari Google | P&G | Zomato *-***-***-**** Find phone" at bounding box center [131, 81] width 231 height 90
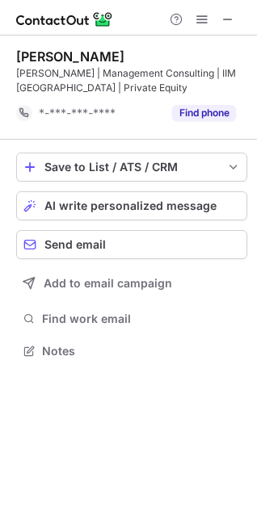
scroll to position [339, 257]
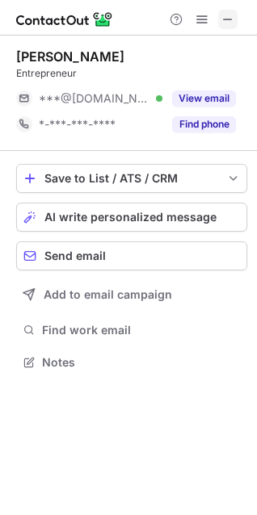
scroll to position [7, 7]
click at [225, 21] on span at bounding box center [227, 19] width 13 height 13
